Goal: Register for event/course

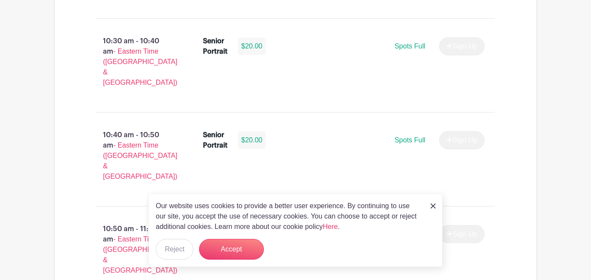
scroll to position [1496, 0]
click at [226, 246] on button "Accept" at bounding box center [231, 249] width 65 height 21
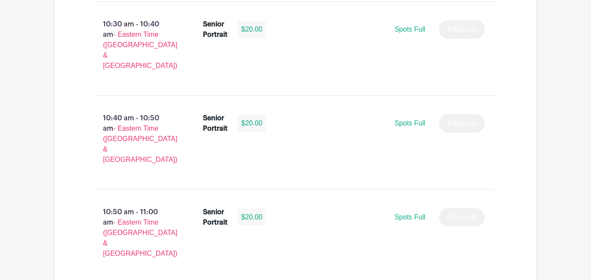
scroll to position [1516, 0]
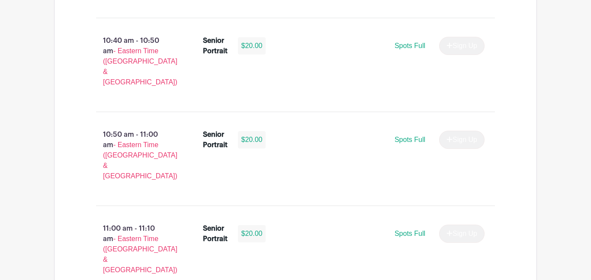
scroll to position [1593, 0]
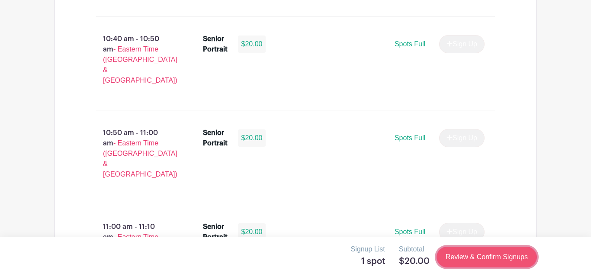
click at [500, 254] on link "Review & Confirm Signups" at bounding box center [486, 257] width 100 height 21
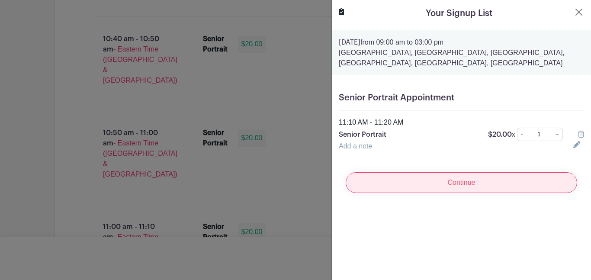
click at [485, 190] on input "Continue" at bounding box center [461, 182] width 231 height 21
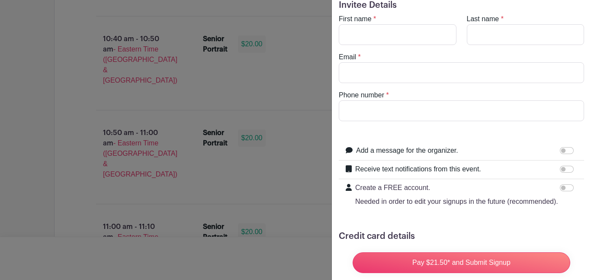
scroll to position [36, 0]
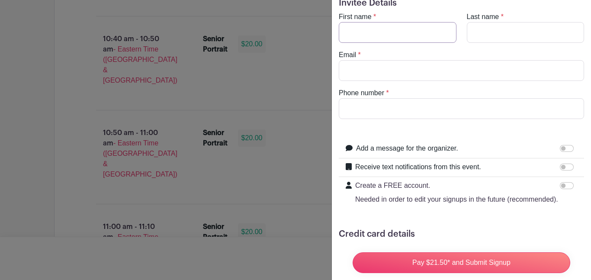
click at [369, 33] on input "First name" at bounding box center [398, 32] width 118 height 21
type input "Seema"
click at [508, 27] on input "Last name" at bounding box center [526, 32] width 118 height 21
type input "[PERSON_NAME]"
click at [481, 73] on input "Email" at bounding box center [461, 70] width 245 height 21
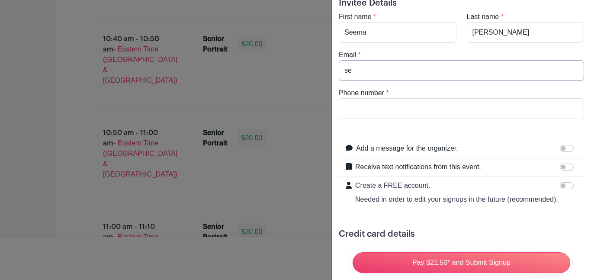
type input "s"
type input "[EMAIL_ADDRESS][DOMAIN_NAME]"
click at [413, 107] on input "Phone number" at bounding box center [461, 108] width 245 height 21
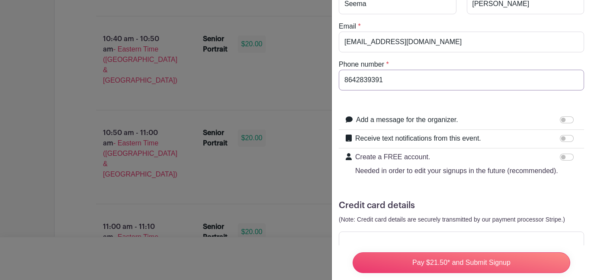
scroll to position [90, 0]
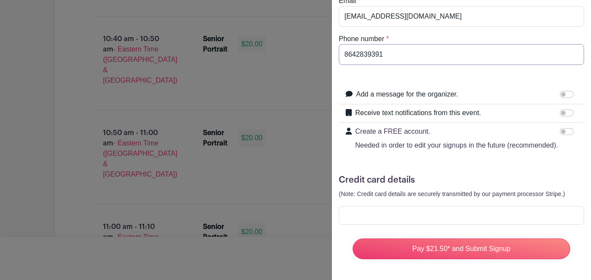
type input "8642839391"
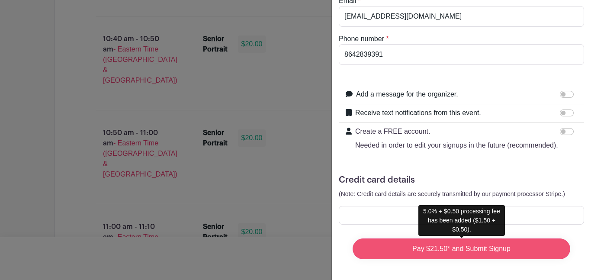
click at [469, 255] on input "Pay $21.50* and Submit Signup" at bounding box center [462, 248] width 218 height 21
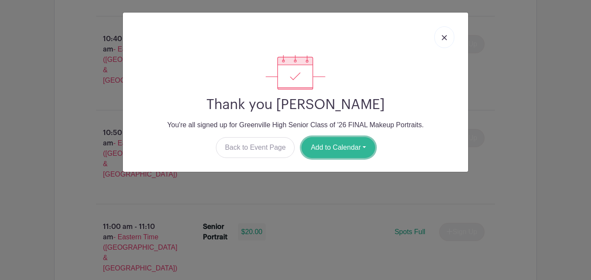
click at [355, 143] on button "Add to Calendar" at bounding box center [338, 147] width 74 height 21
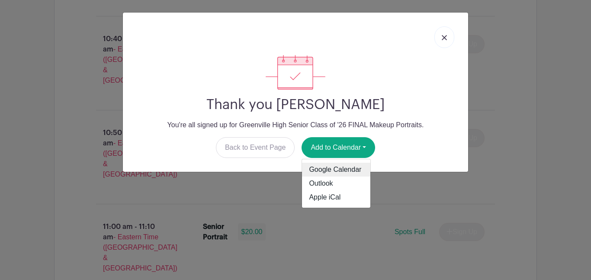
click at [342, 168] on link "Google Calendar" at bounding box center [336, 170] width 68 height 14
